Goal: Information Seeking & Learning: Learn about a topic

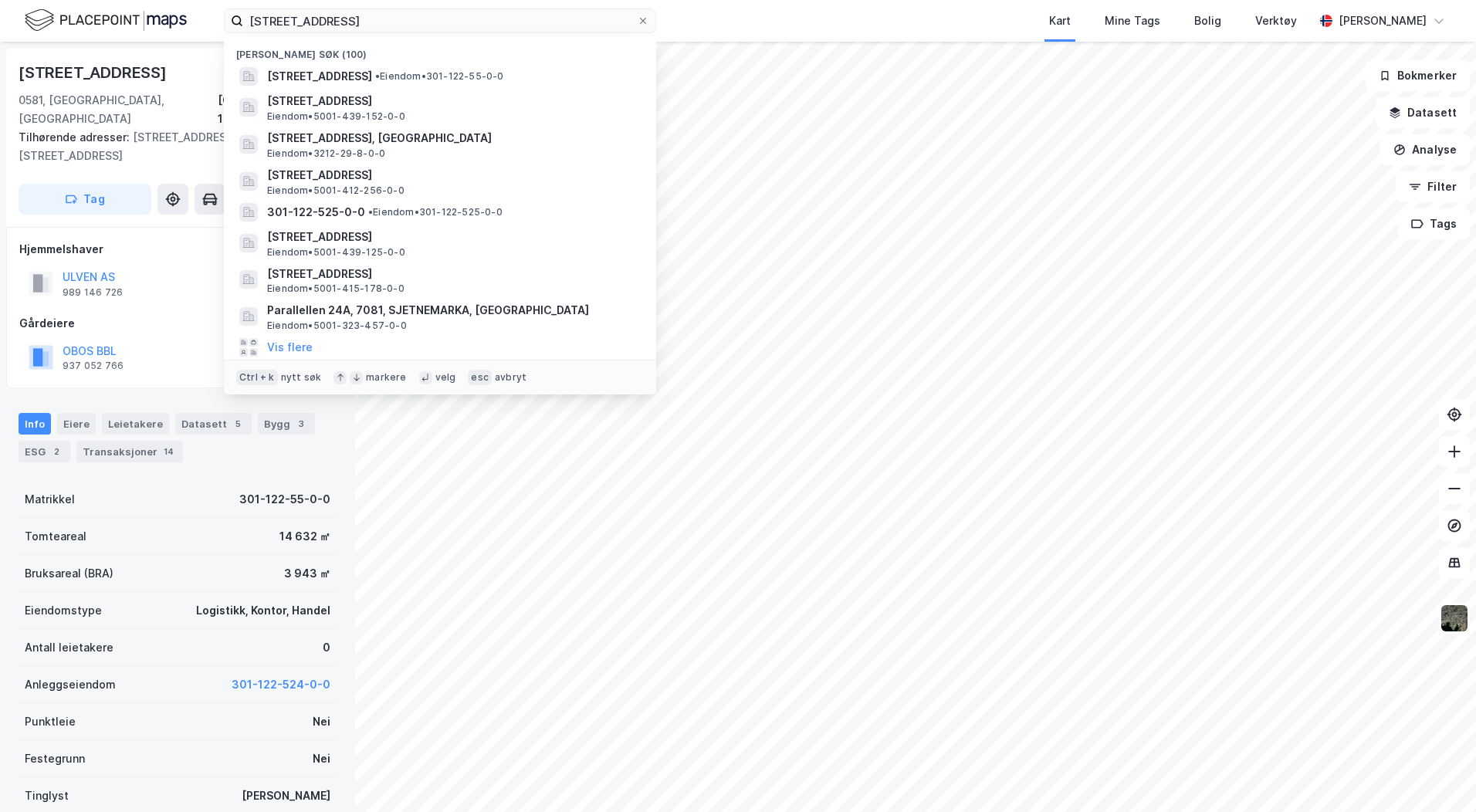
scroll to position [1, 0]
click at [159, 15] on div "122/55, oslo Nylige søk (100) Ulvenveien 86A, 0581, OSLO, OSLO • Eiendom • 301-…" at bounding box center [738, 20] width 1476 height 41
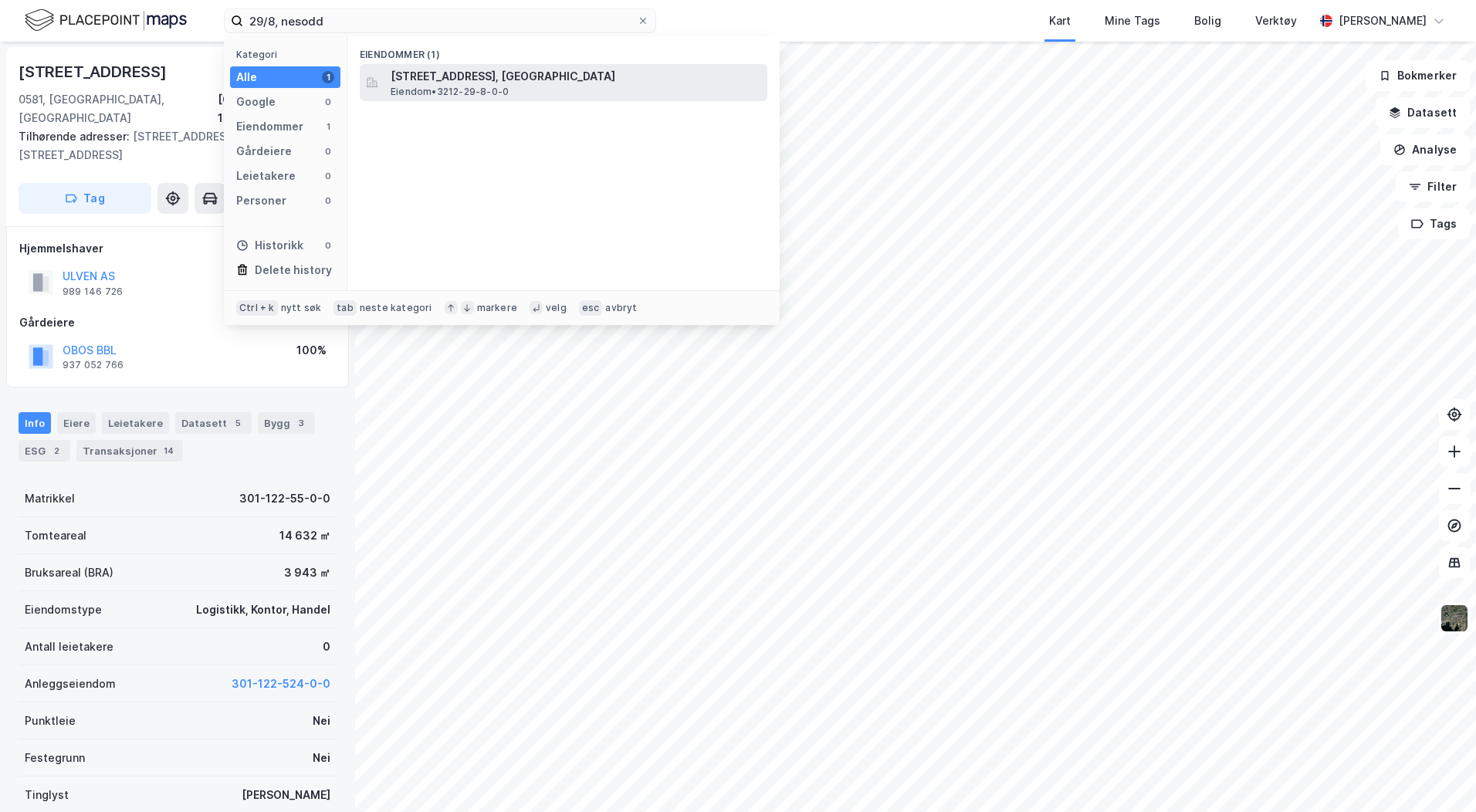
type input "29/8, nesodd"
click at [493, 80] on span "[STREET_ADDRESS], [GEOGRAPHIC_DATA]" at bounding box center [575, 76] width 370 height 19
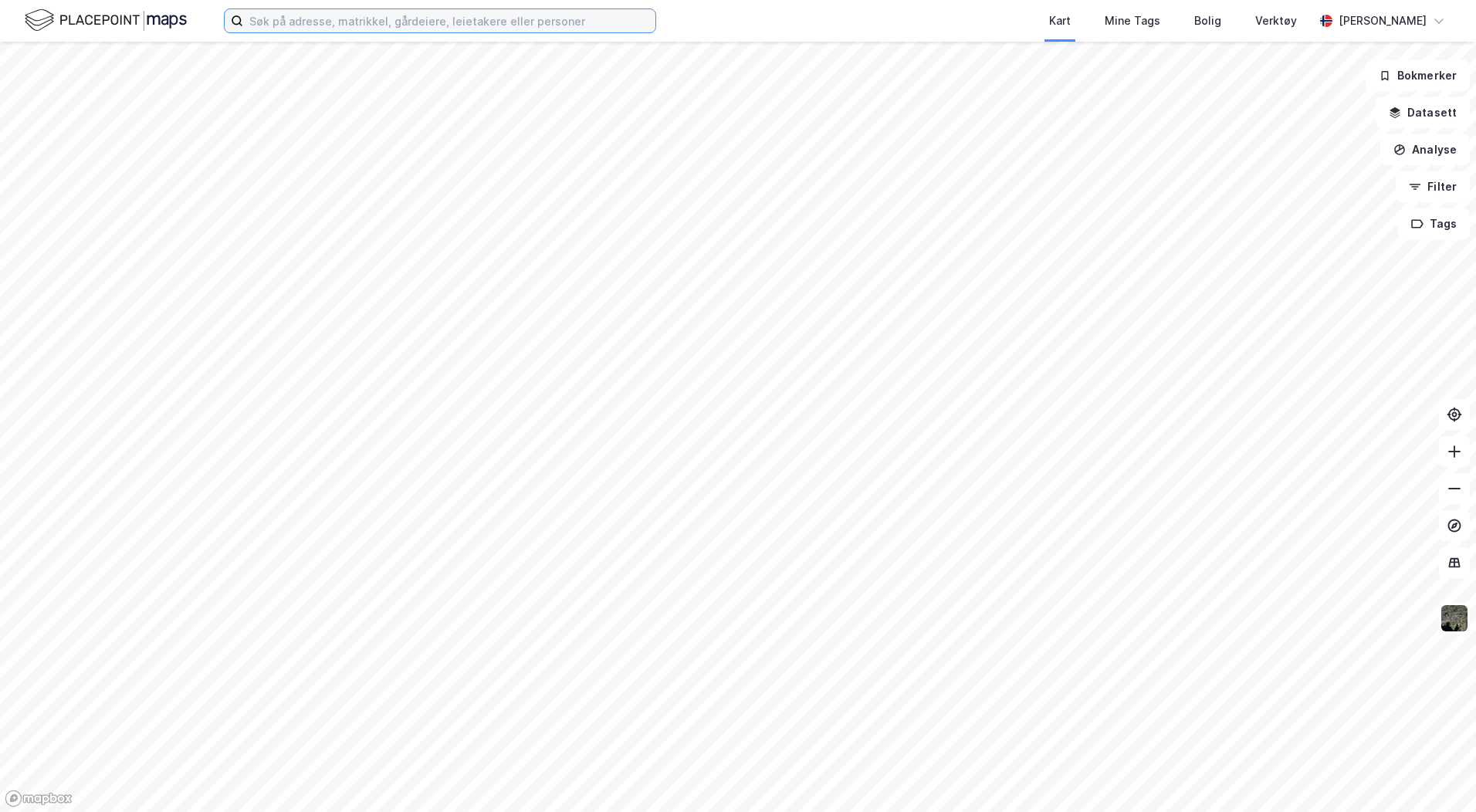
click at [328, 28] on input at bounding box center [449, 20] width 413 height 23
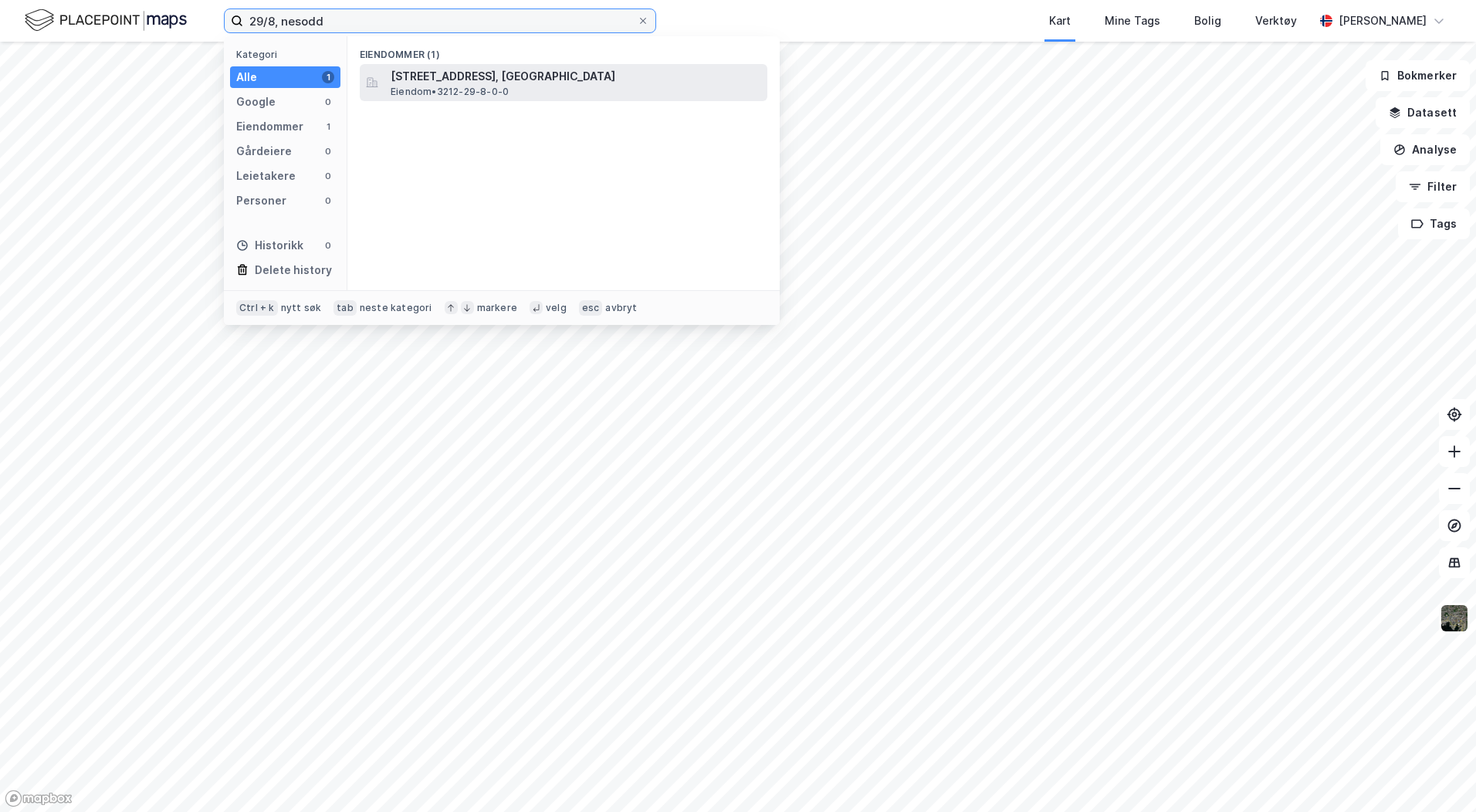
type input "29/8, nesodd"
click at [415, 82] on span "[STREET_ADDRESS], [GEOGRAPHIC_DATA]" at bounding box center [575, 76] width 370 height 19
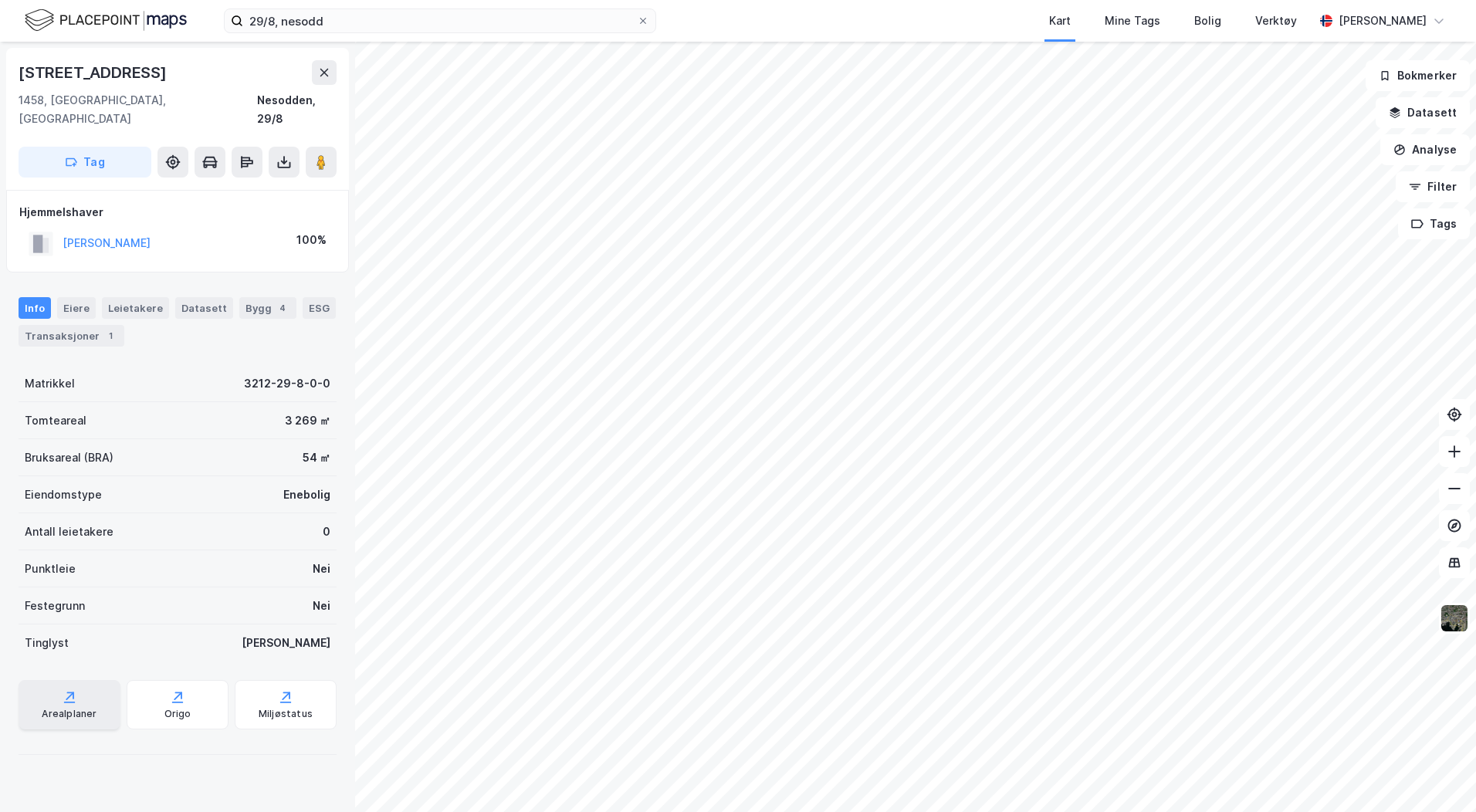
click at [91, 687] on div "Arealplaner" at bounding box center [69, 705] width 102 height 50
click at [1458, 454] on icon at bounding box center [1454, 451] width 15 height 15
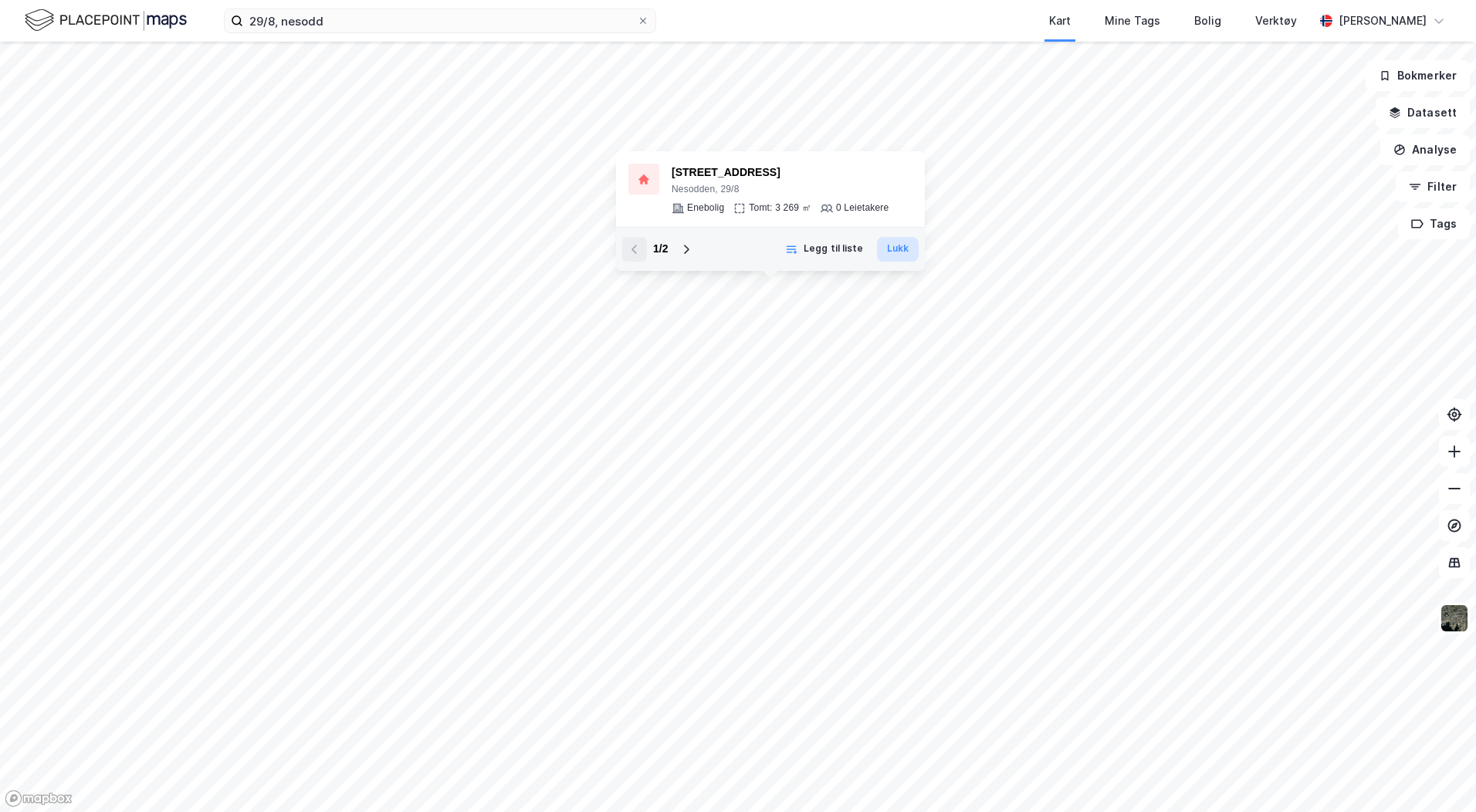
click at [897, 251] on button "Lukk" at bounding box center [897, 249] width 41 height 24
click at [705, 213] on div "Enebolig" at bounding box center [710, 214] width 37 height 12
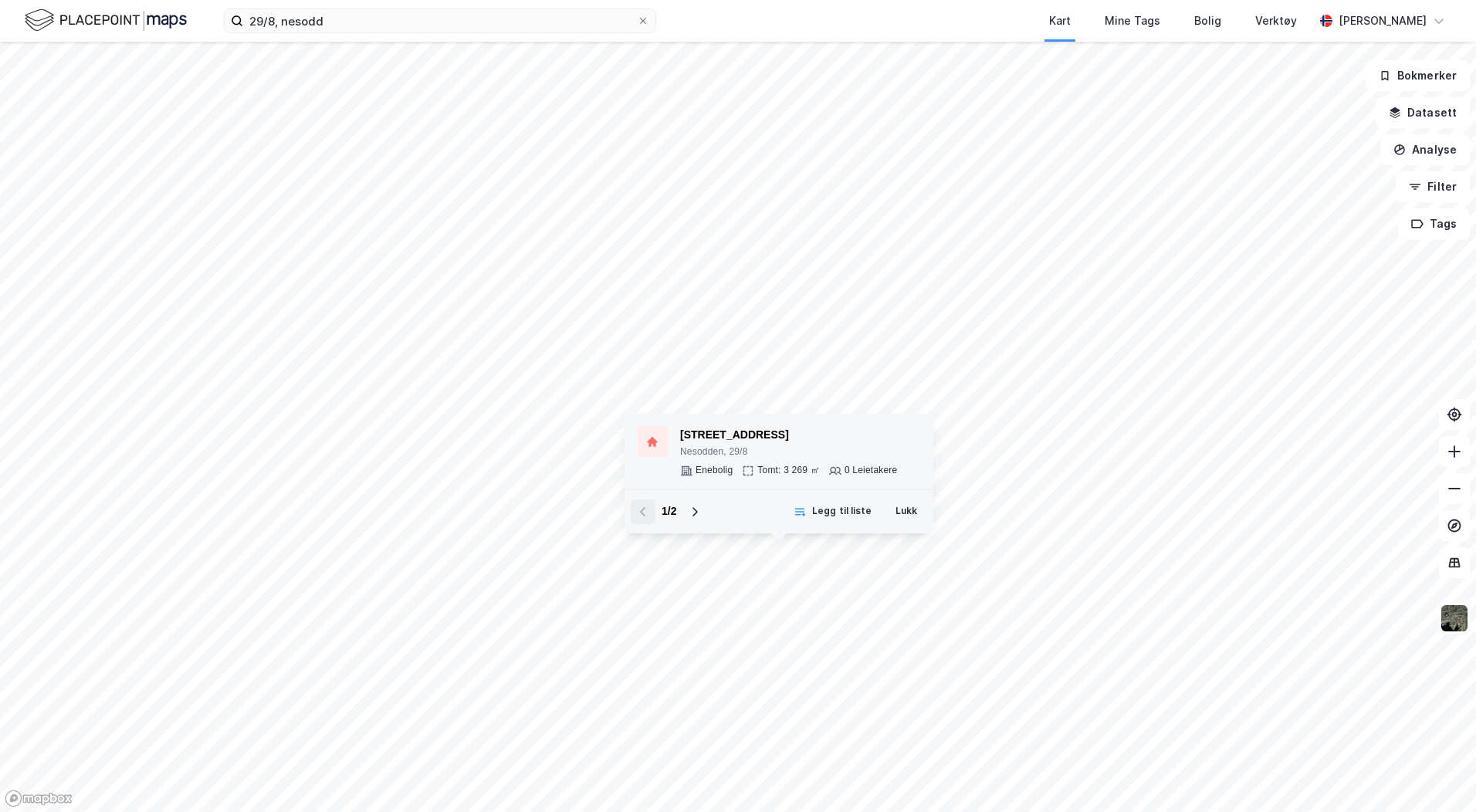
click at [710, 471] on div "Enebolig" at bounding box center [714, 470] width 37 height 12
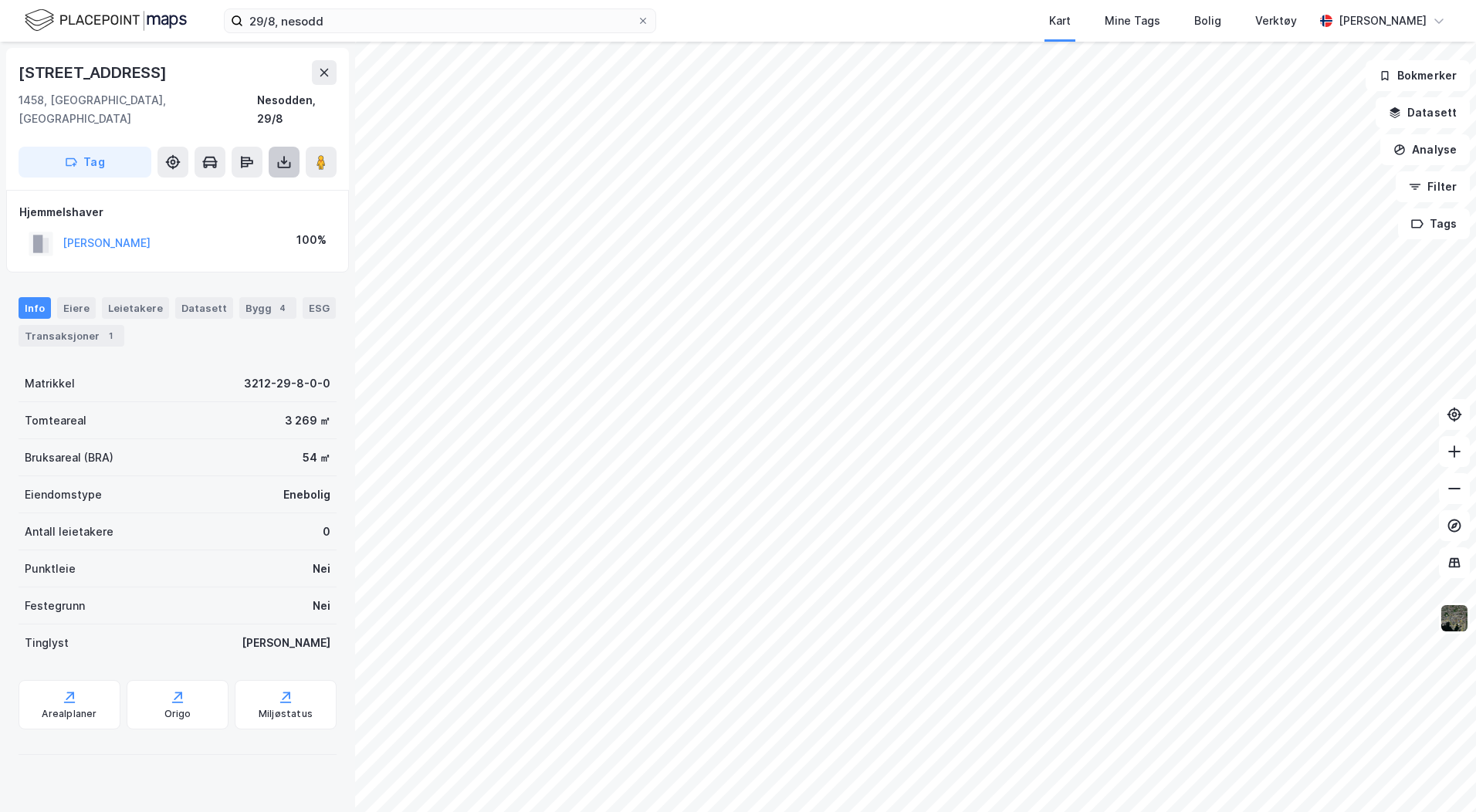
click at [280, 155] on icon at bounding box center [284, 162] width 15 height 15
click at [246, 187] on div "Last ned grunnbok" at bounding box center [207, 193] width 90 height 12
click at [1413, 120] on button "Datasett" at bounding box center [1422, 113] width 94 height 31
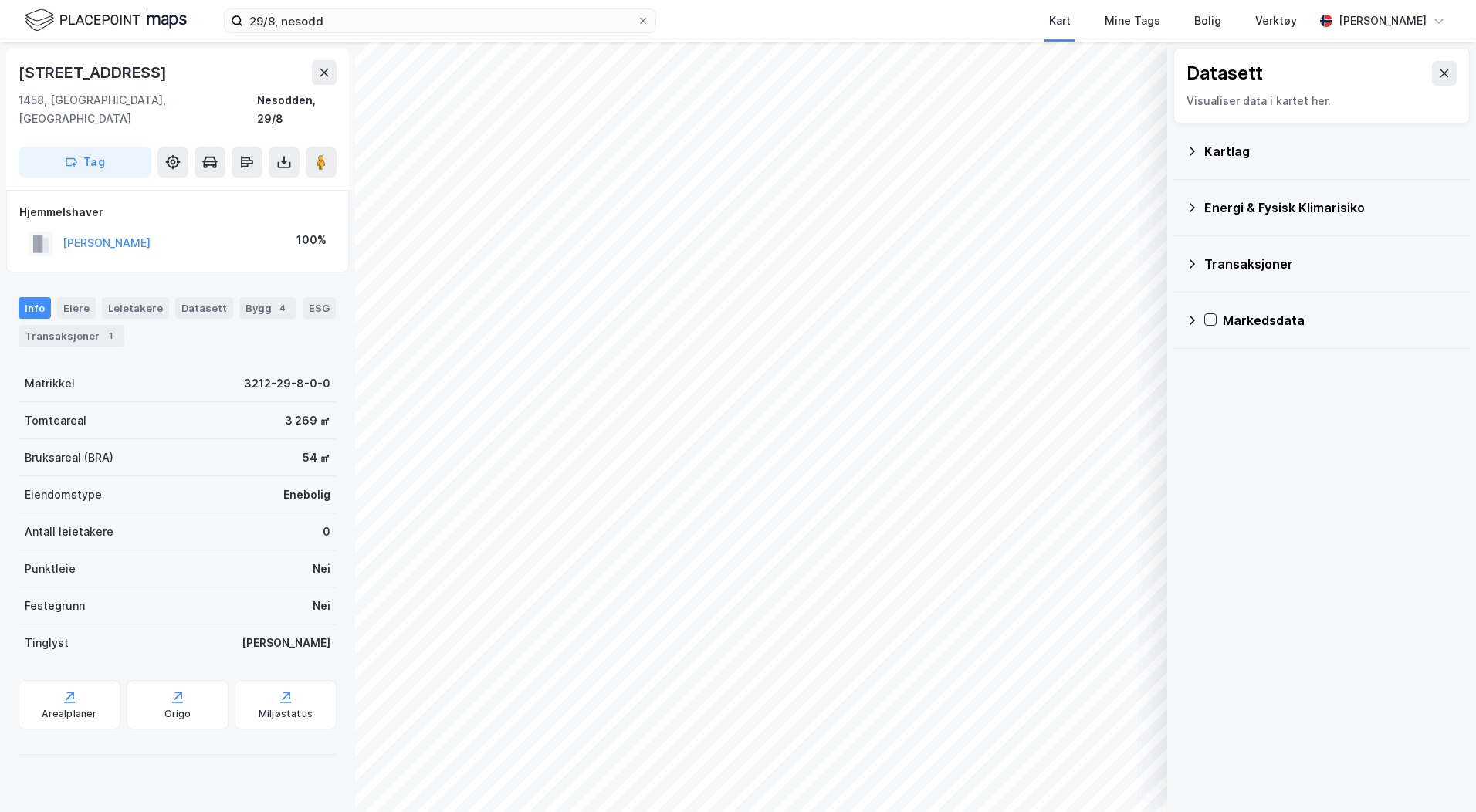
click at [1206, 145] on div "Kartlag" at bounding box center [1330, 151] width 253 height 19
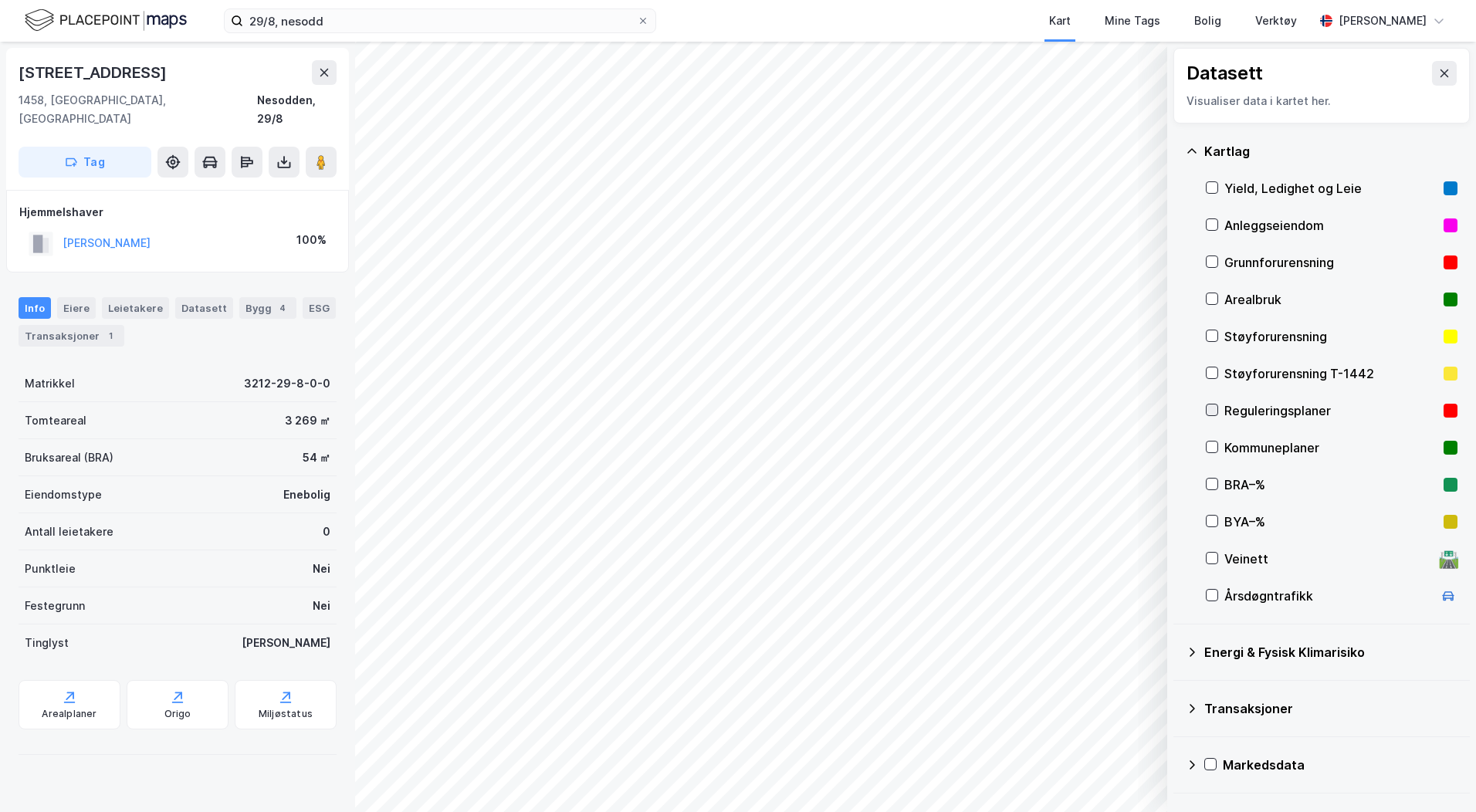
click at [1215, 411] on icon at bounding box center [1212, 409] width 11 height 11
click at [1438, 74] on icon at bounding box center [1443, 73] width 12 height 12
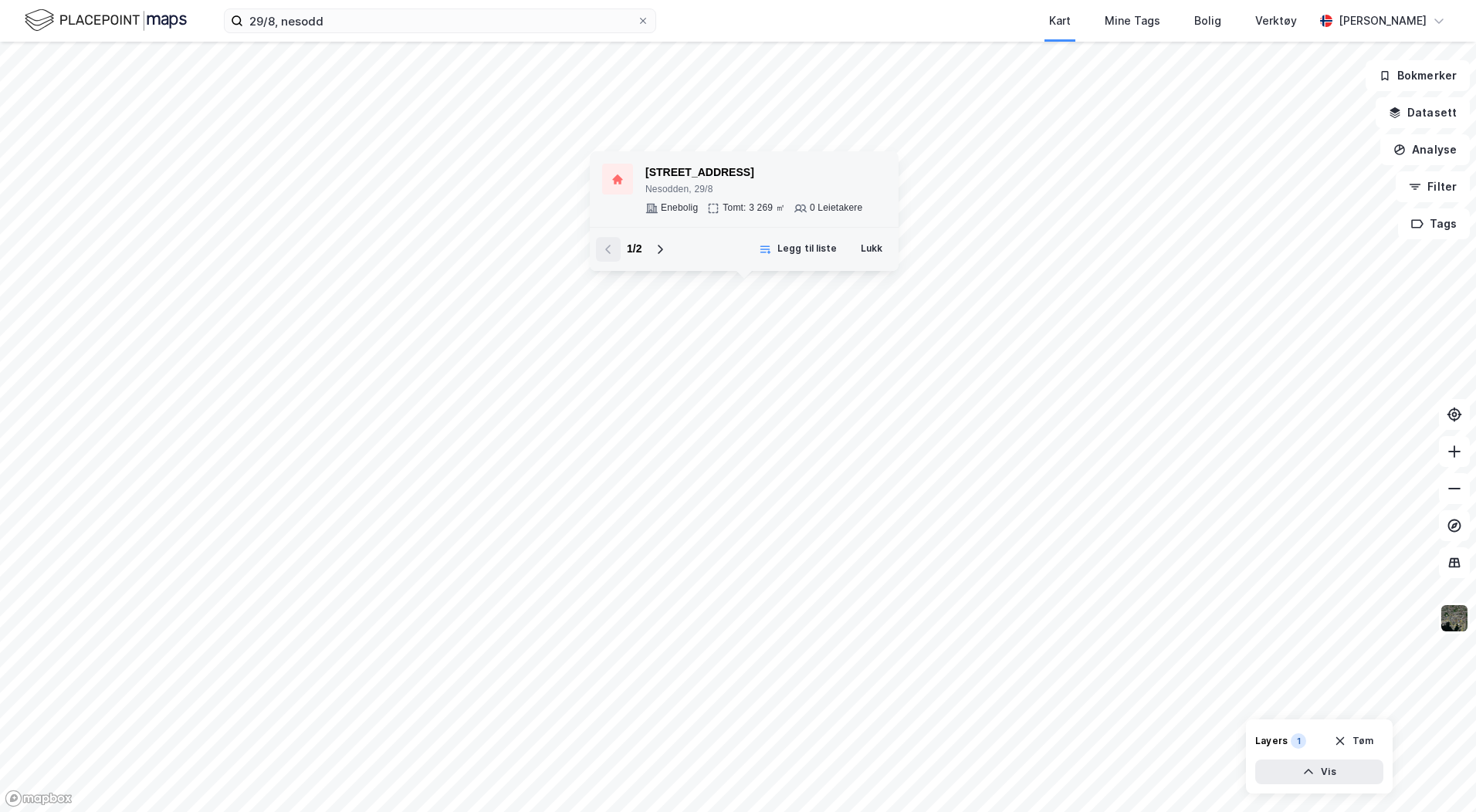
click at [674, 203] on div "Enebolig" at bounding box center [679, 208] width 37 height 12
click at [727, 204] on div "Tomt: 3 269 ㎡" at bounding box center [753, 208] width 63 height 12
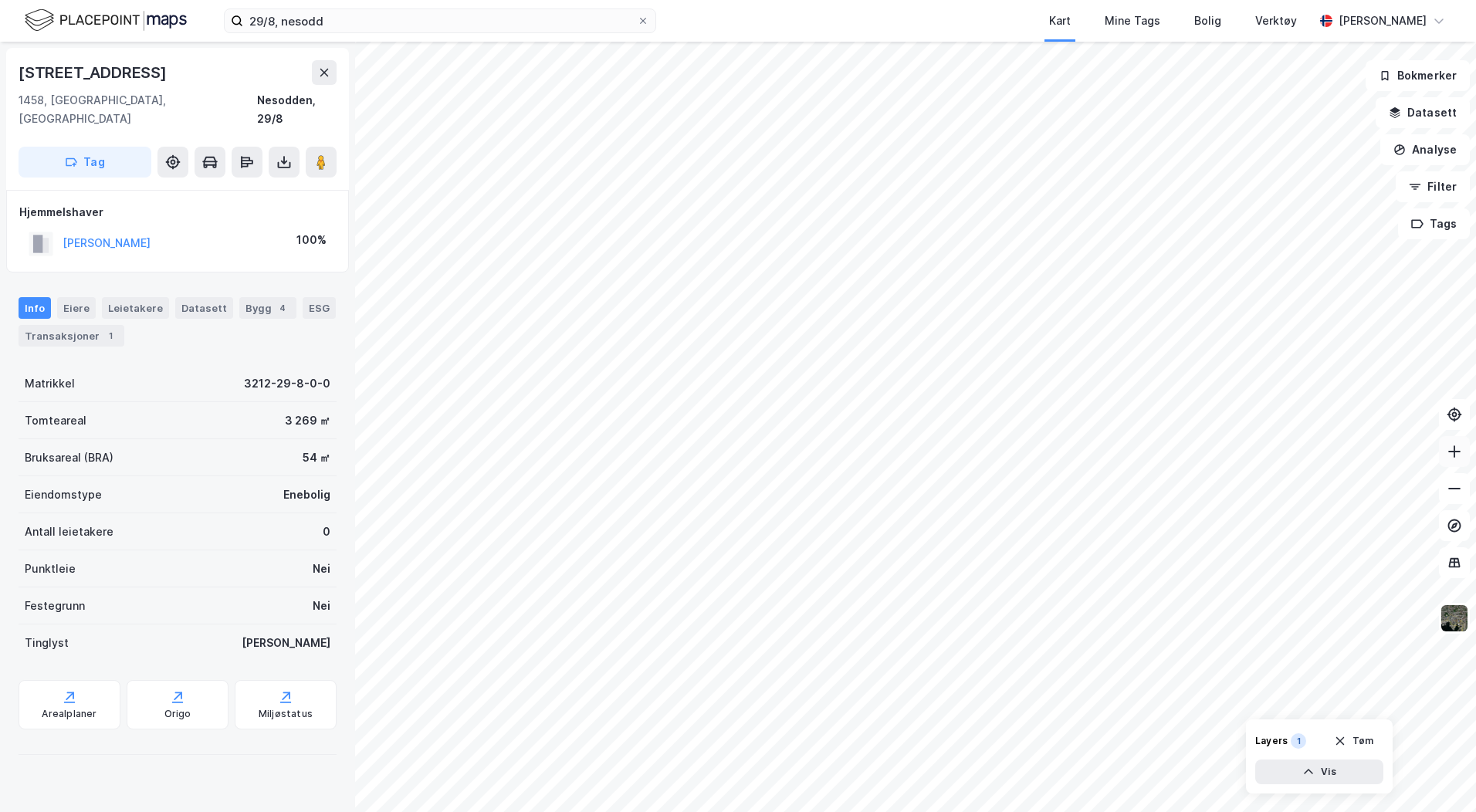
click at [1456, 453] on icon at bounding box center [1454, 451] width 15 height 15
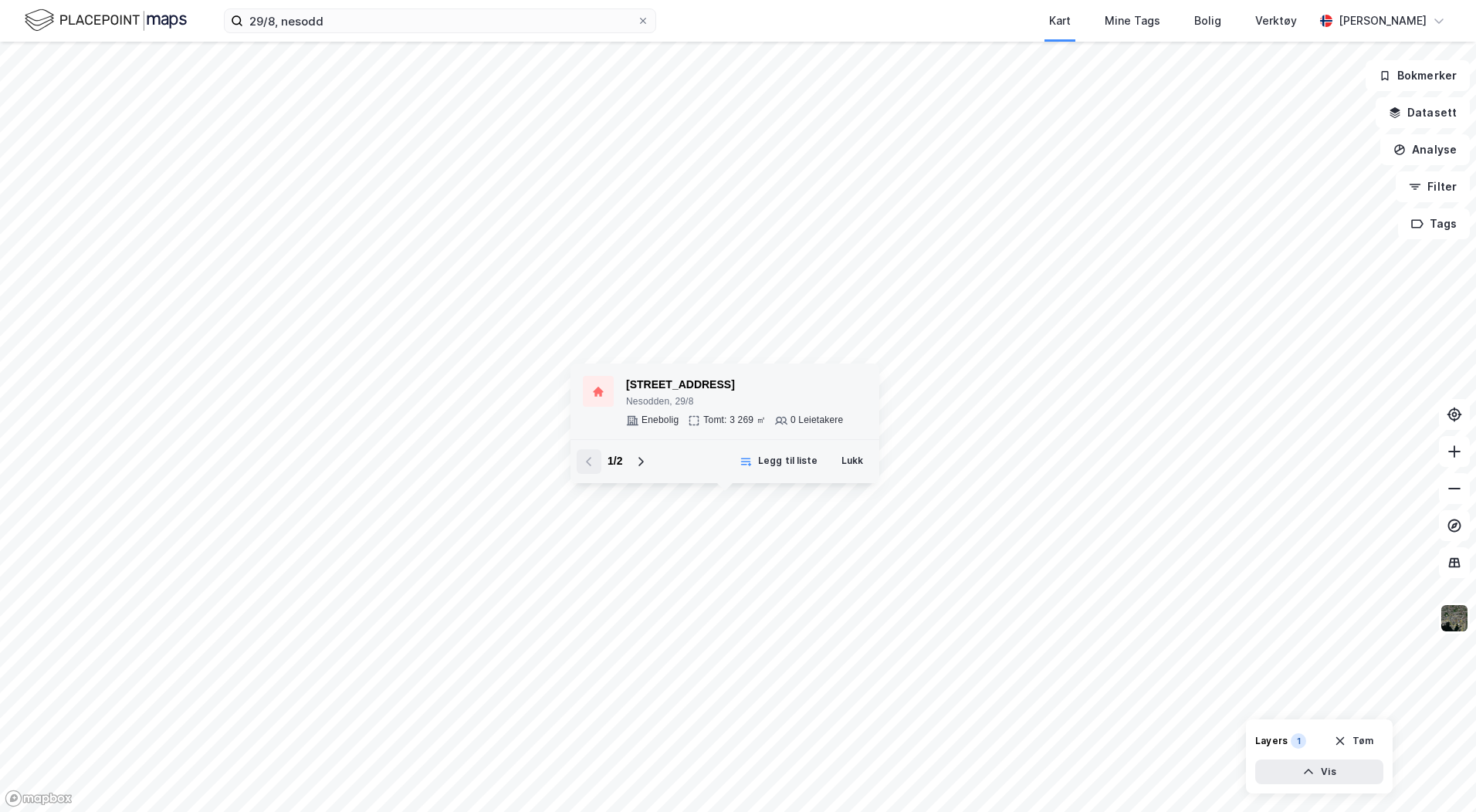
click at [726, 413] on div "Bleksliveien 289 Nesodden, 29/8 Enebolig Tomt: 3 269 ㎡ 0 Leietakere" at bounding box center [734, 401] width 217 height 51
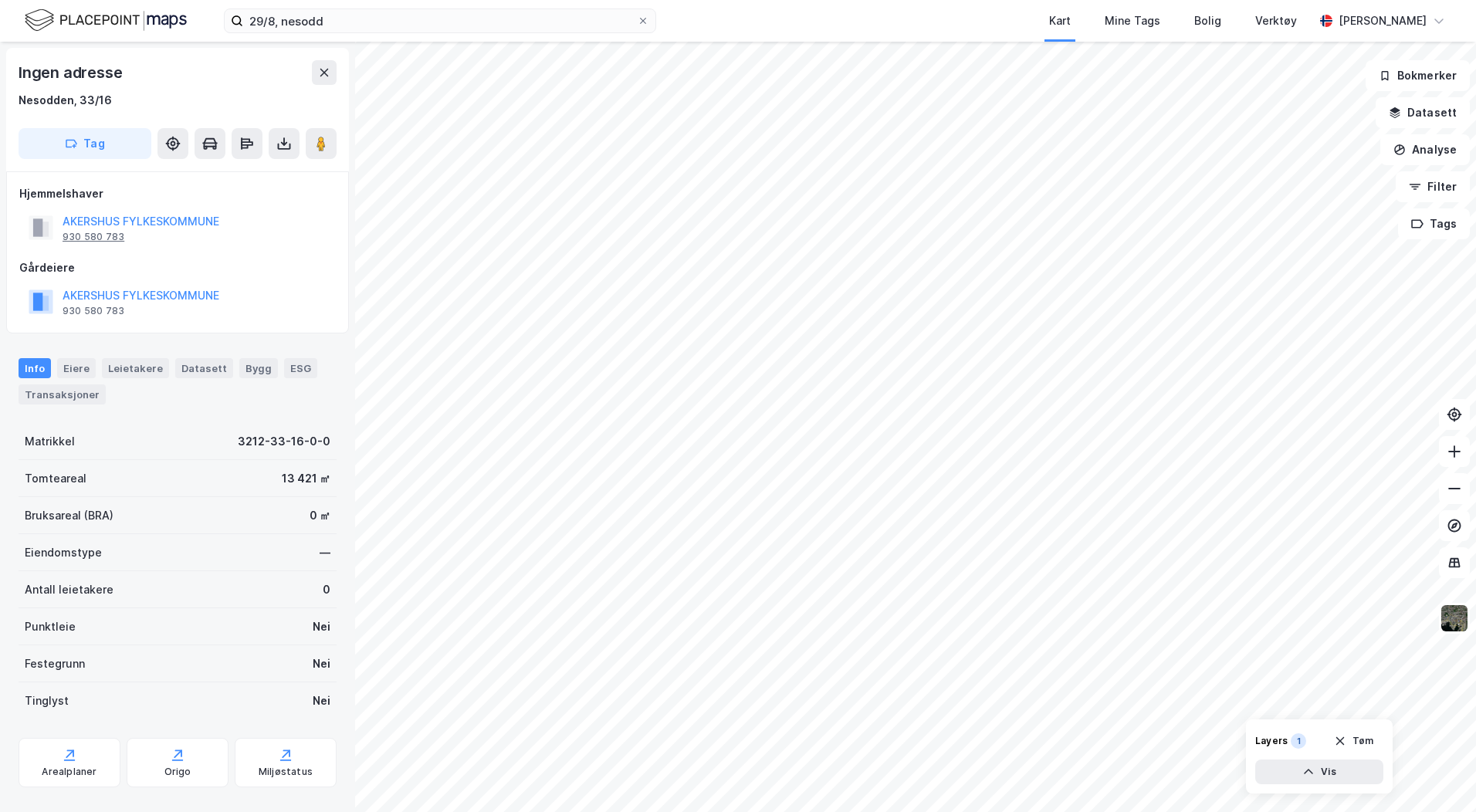
click at [90, 236] on div "930 580 783" at bounding box center [94, 237] width 62 height 12
